Goal: Information Seeking & Learning: Understand process/instructions

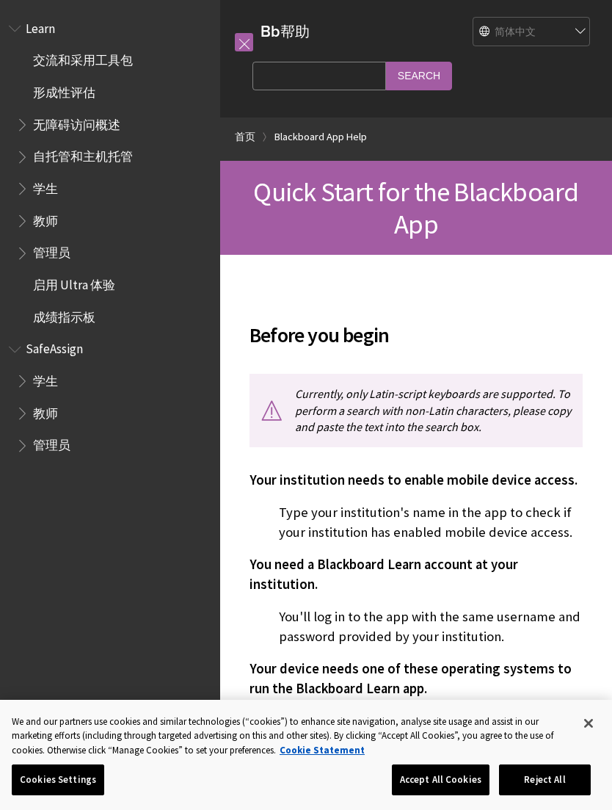
click at [538, 30] on select "English عربية Català Cymraeg Deutsch Español Suomi Français עברית Italiano 日本語 …" at bounding box center [533, 32] width 118 height 29
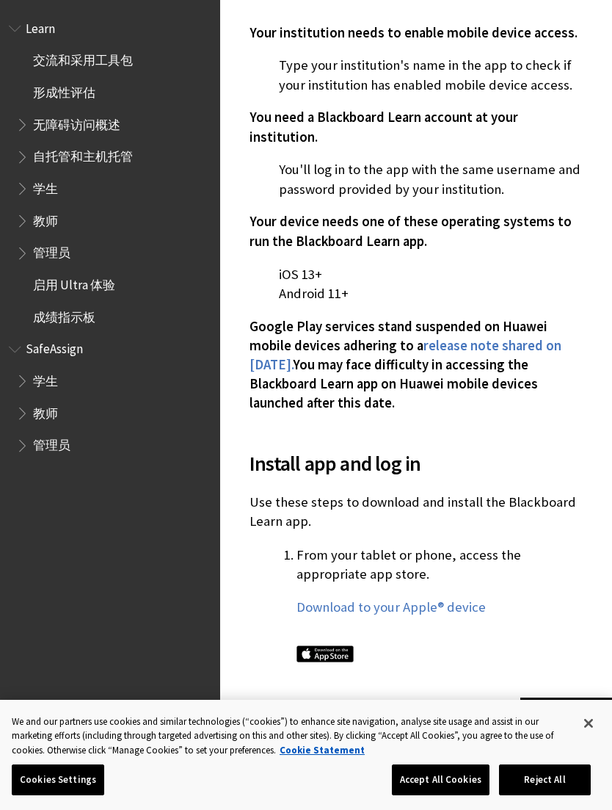
scroll to position [448, 0]
click at [67, 189] on span "学生" at bounding box center [113, 188] width 195 height 25
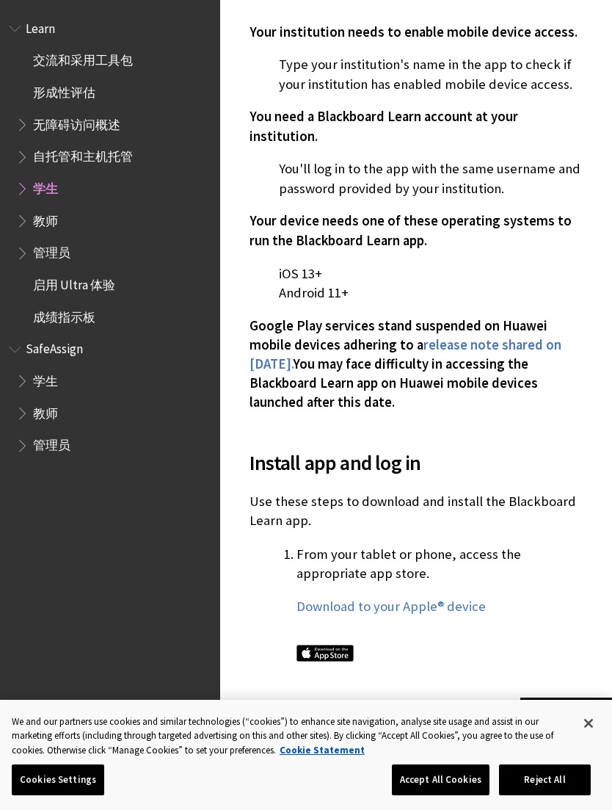
click at [24, 185] on span "Book outline for Blackboard Learn Help" at bounding box center [23, 185] width 15 height 18
click at [46, 188] on span "学生" at bounding box center [45, 186] width 25 height 20
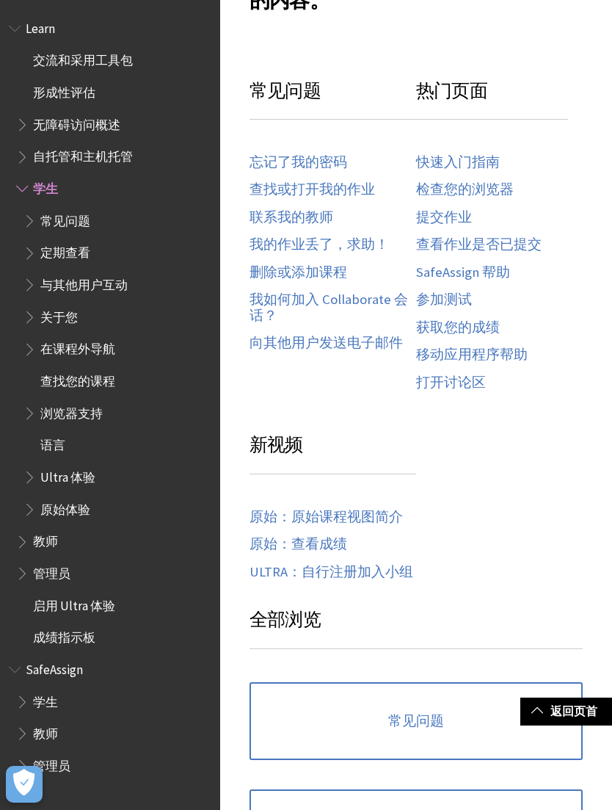
scroll to position [622, 0]
click at [35, 319] on span "Book outline for Blackboard Learn Help" at bounding box center [31, 314] width 15 height 18
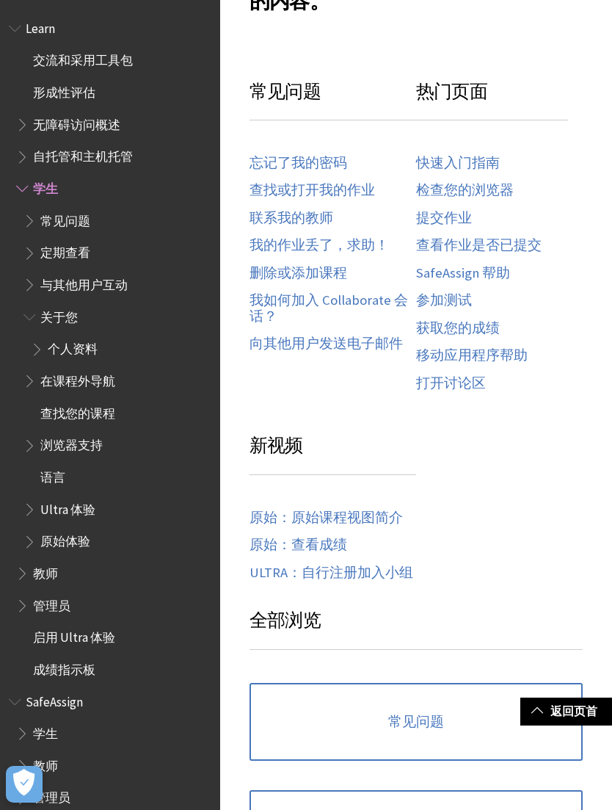
click at [33, 256] on span "Book outline for Blackboard Learn Help" at bounding box center [31, 250] width 15 height 18
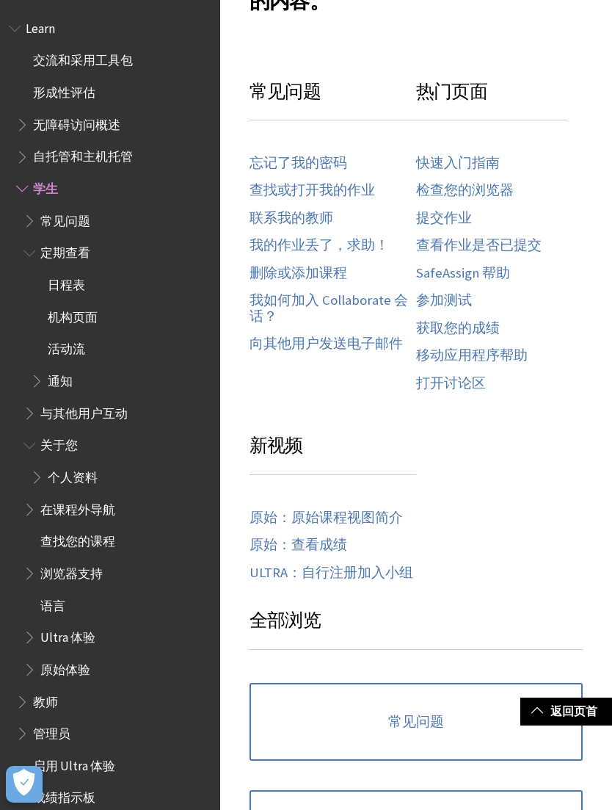
click at [63, 219] on span "常见问题" at bounding box center [65, 219] width 50 height 20
click at [34, 223] on span "Book outline for Blackboard Learn Help" at bounding box center [31, 218] width 15 height 18
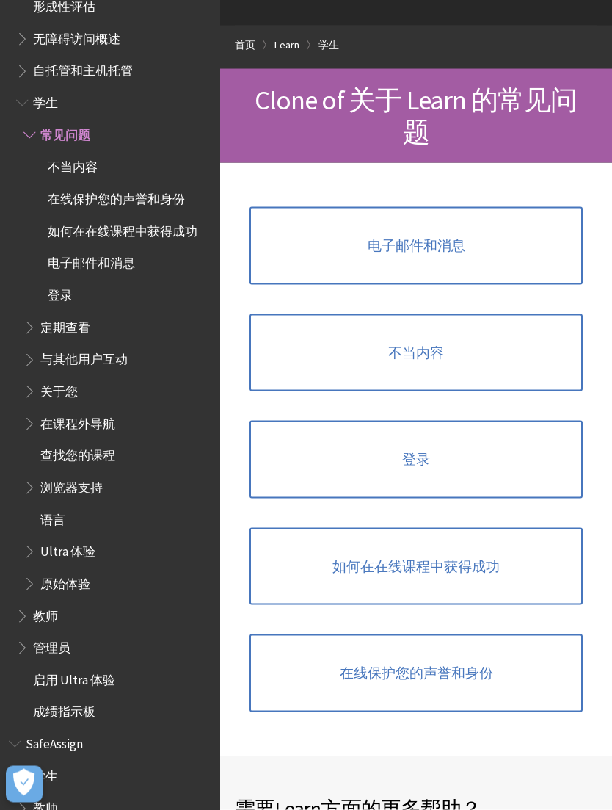
scroll to position [84, 0]
click at [96, 455] on span "查找您的课程" at bounding box center [77, 456] width 75 height 20
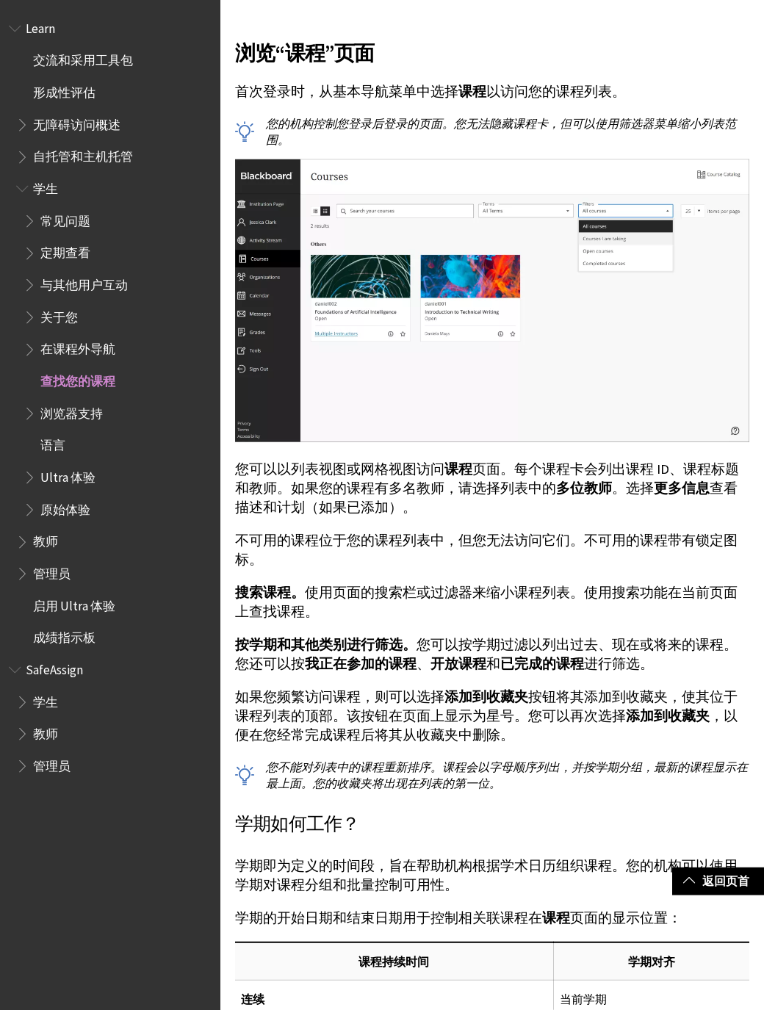
scroll to position [375, 0]
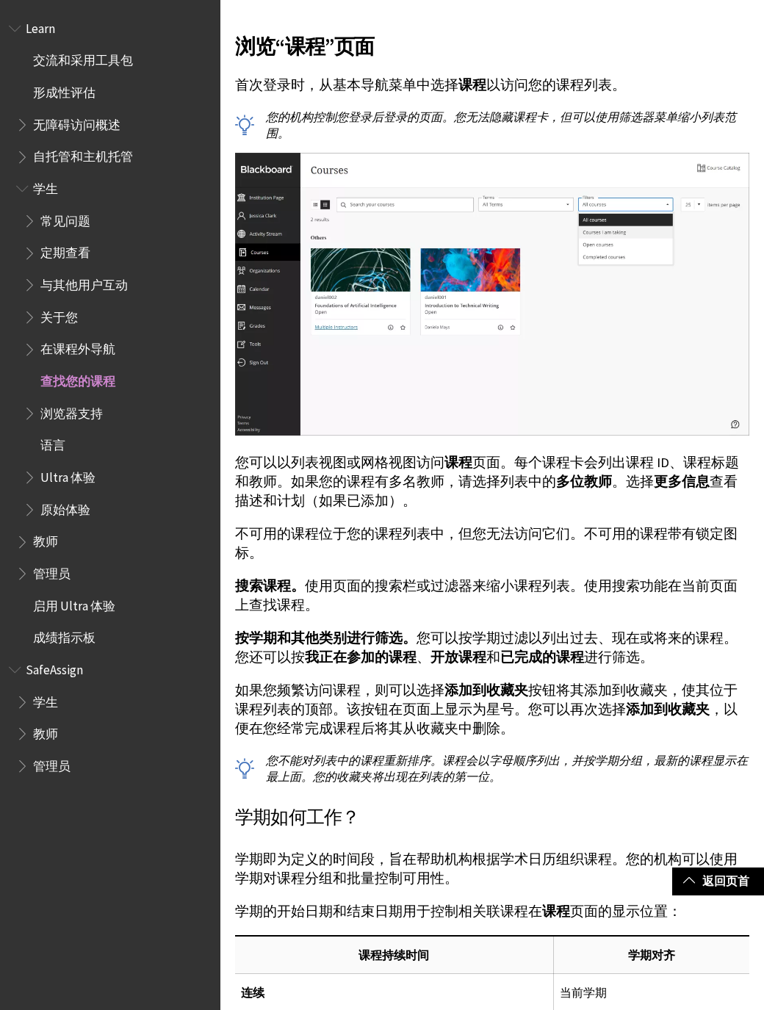
click at [355, 366] on img at bounding box center [492, 294] width 514 height 283
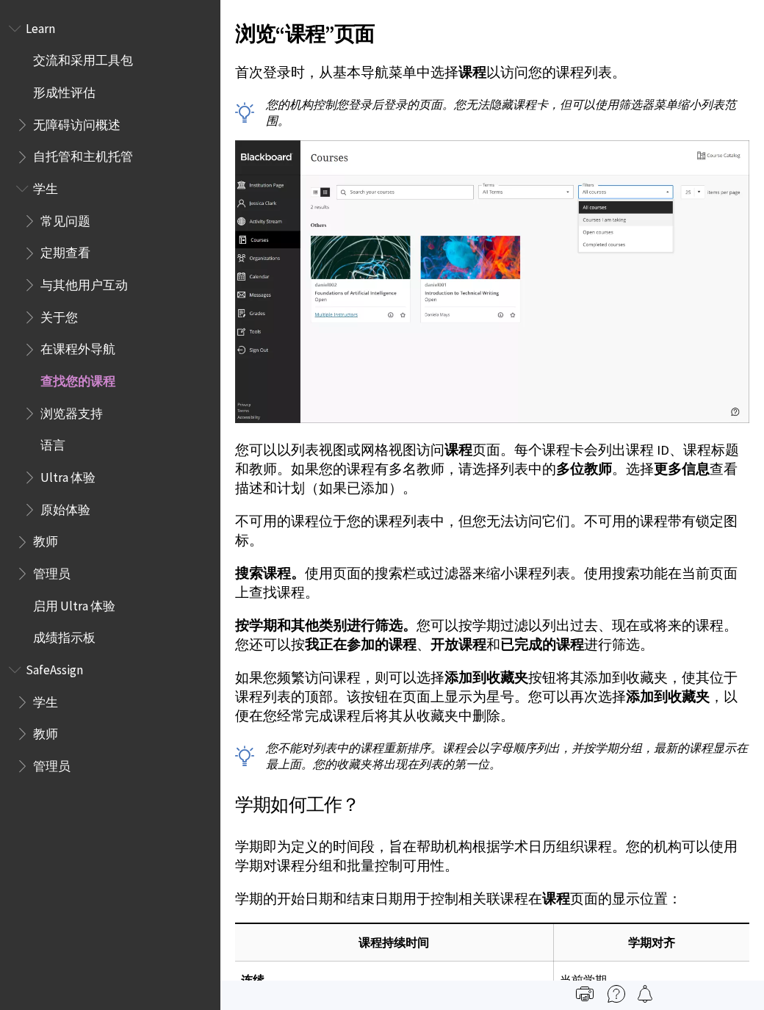
scroll to position [0, 0]
